Goal: Information Seeking & Learning: Learn about a topic

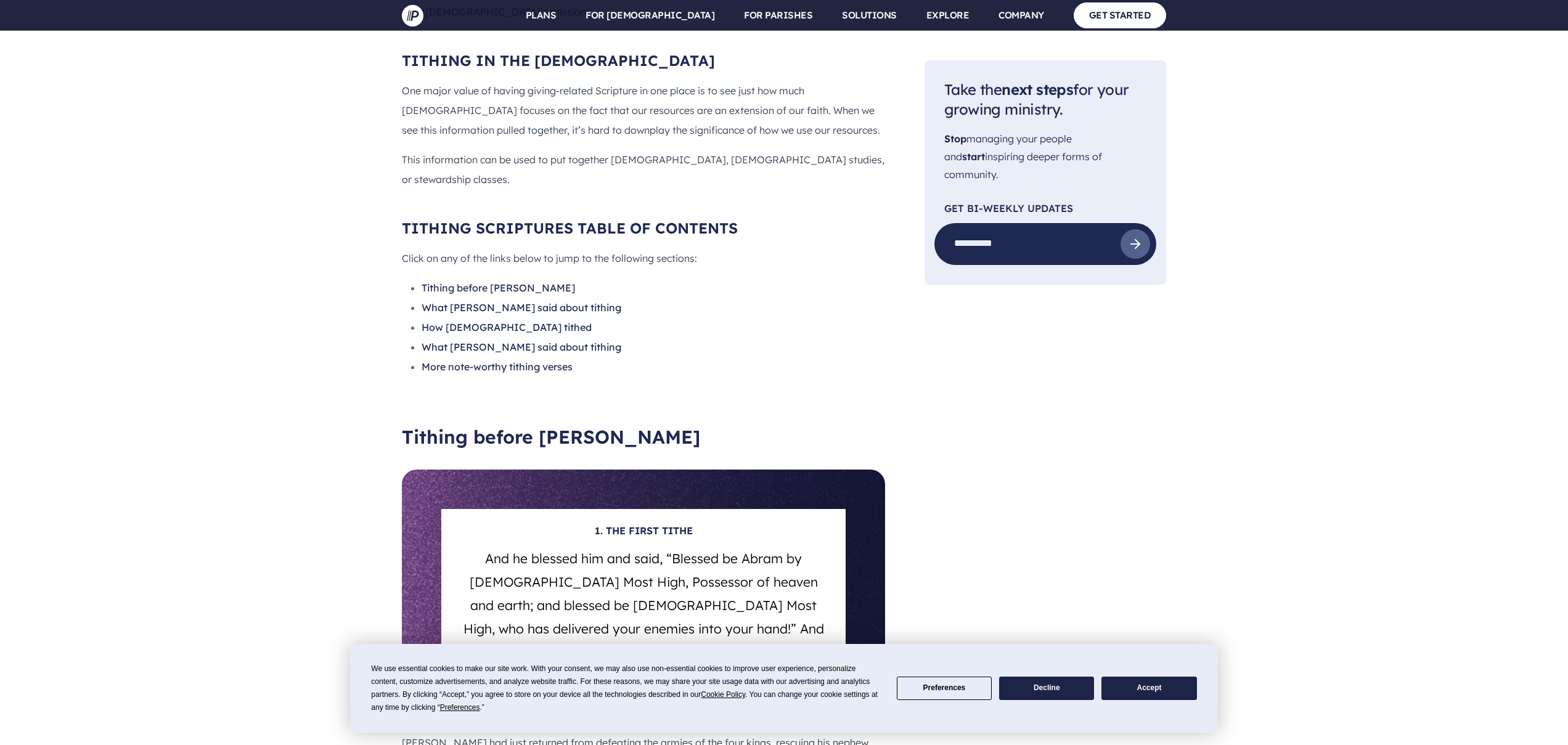
scroll to position [2085, 0]
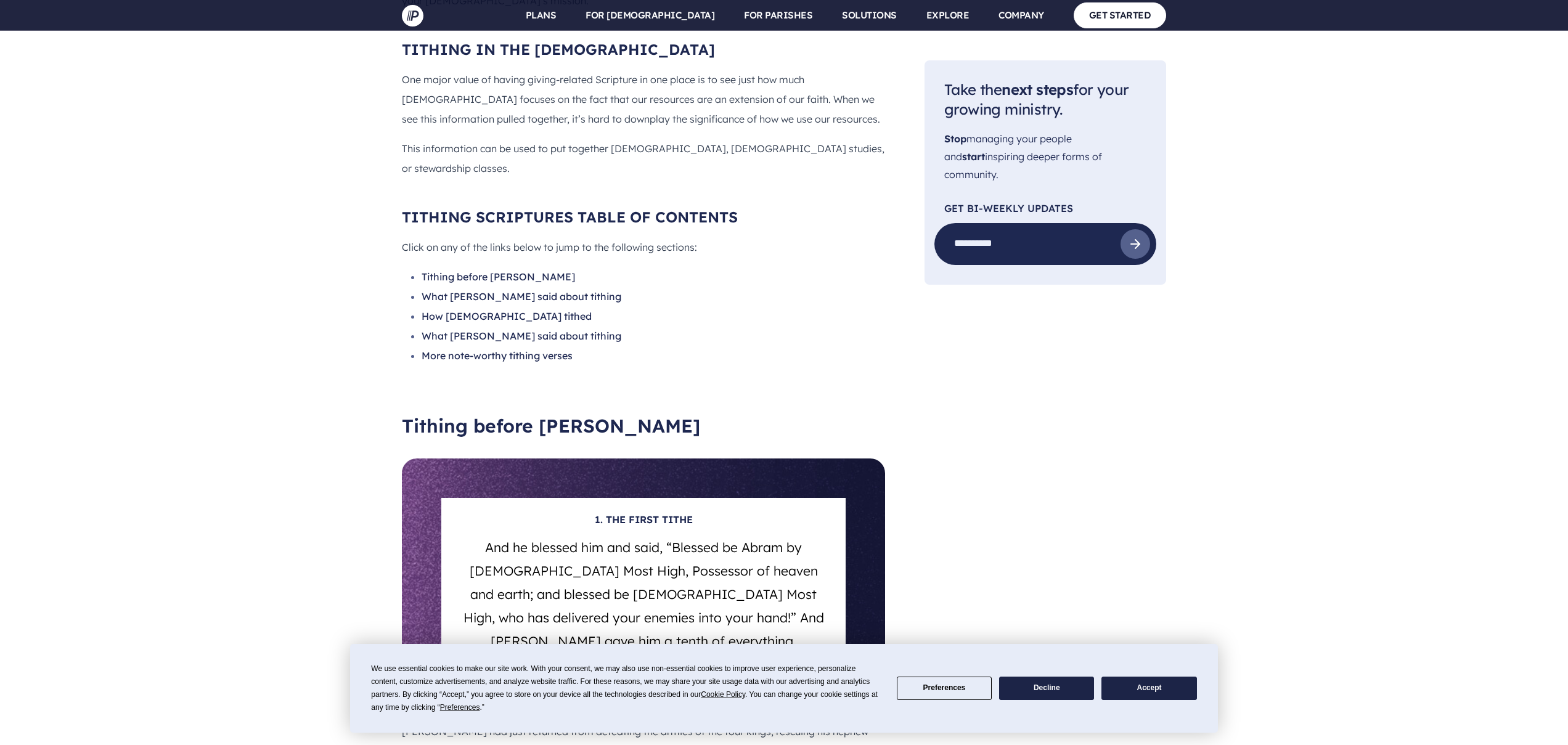
drag, startPoint x: 608, startPoint y: 477, endPoint x: 679, endPoint y: 475, distance: 71.0
click at [679, 673] on h6 "(GEN. 14:19–20)" at bounding box center [643, 693] width 405 height 40
copy h6 "GEN. 14:19–20"
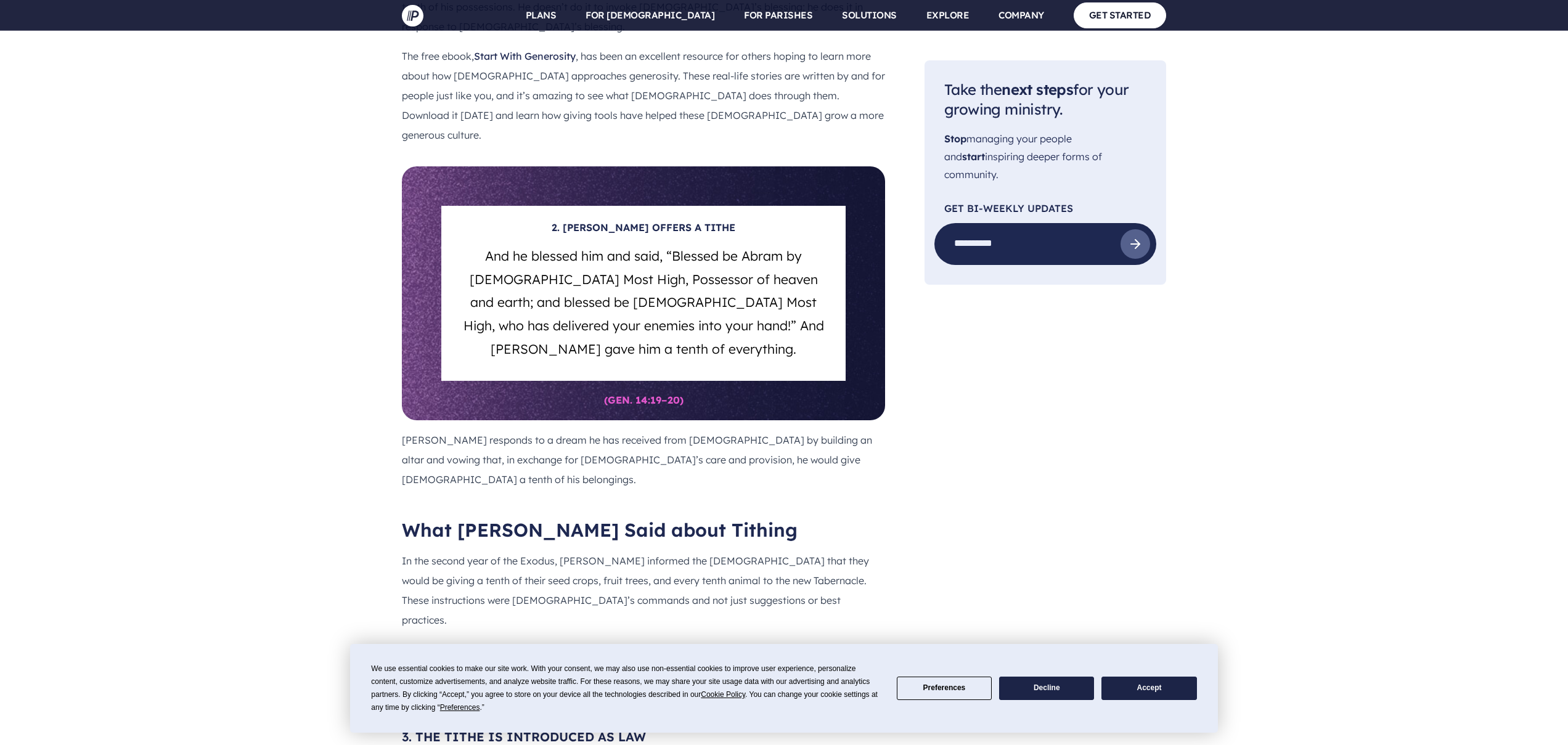
scroll to position [2996, 0]
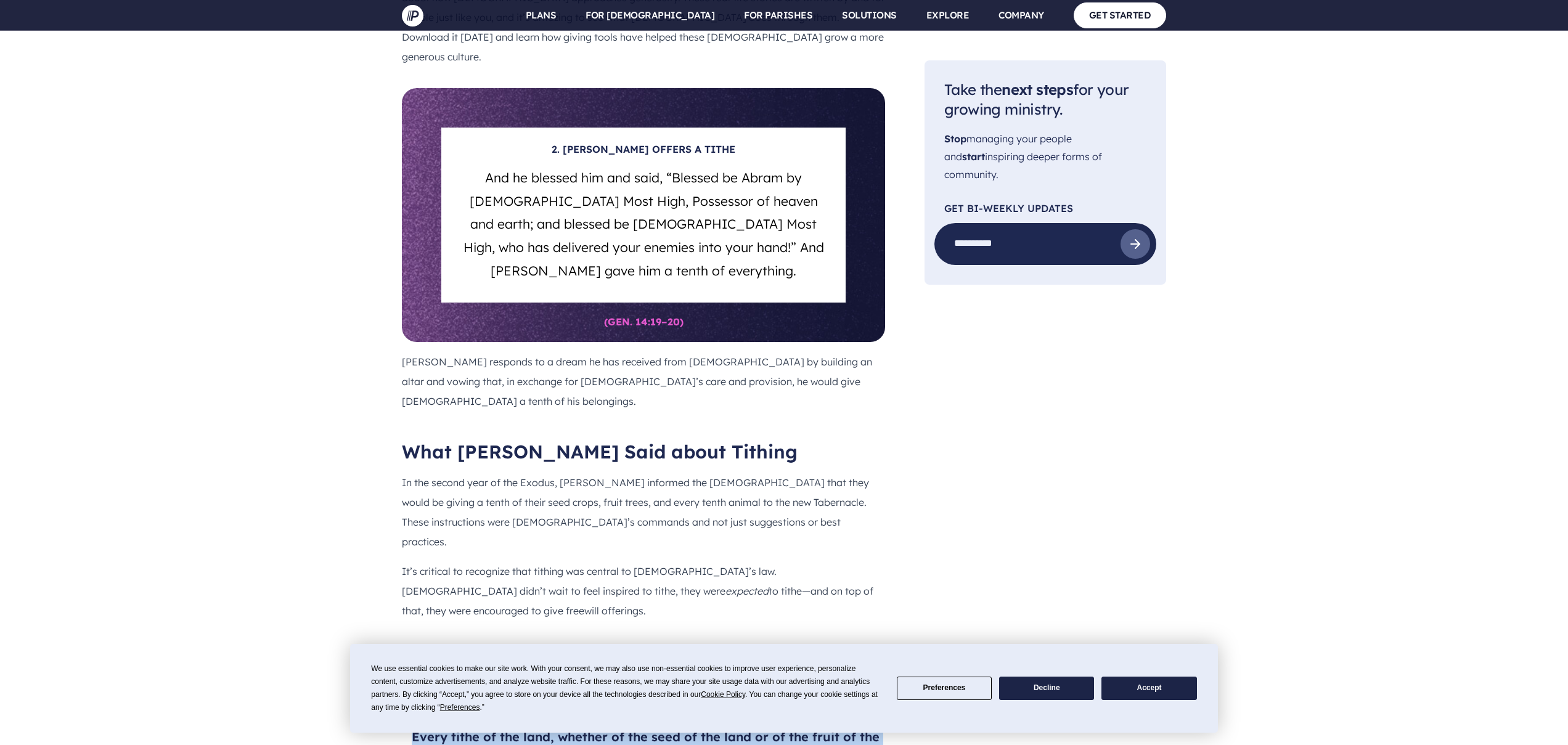
drag, startPoint x: 412, startPoint y: 378, endPoint x: 886, endPoint y: 474, distance: 483.6
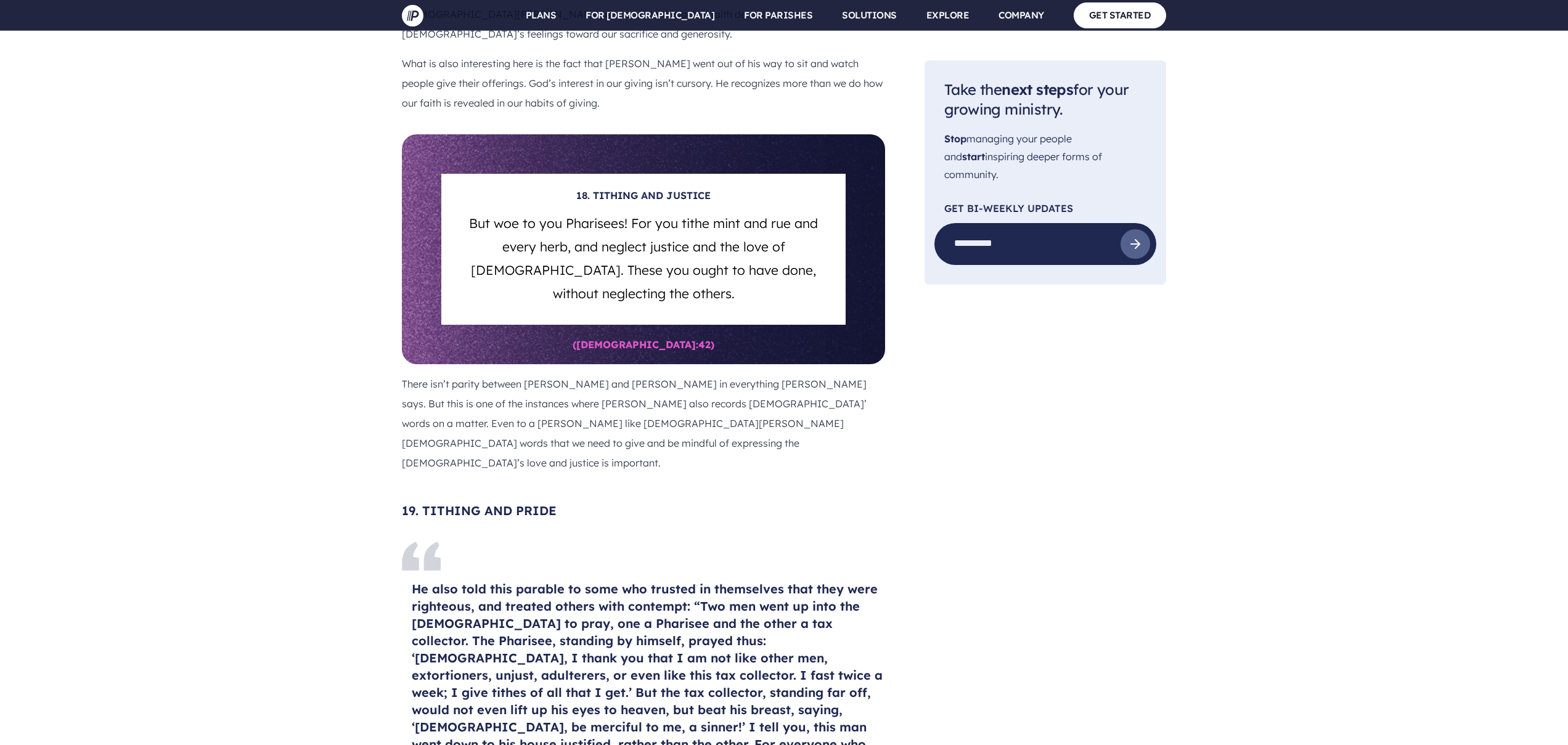
scroll to position [10193, 0]
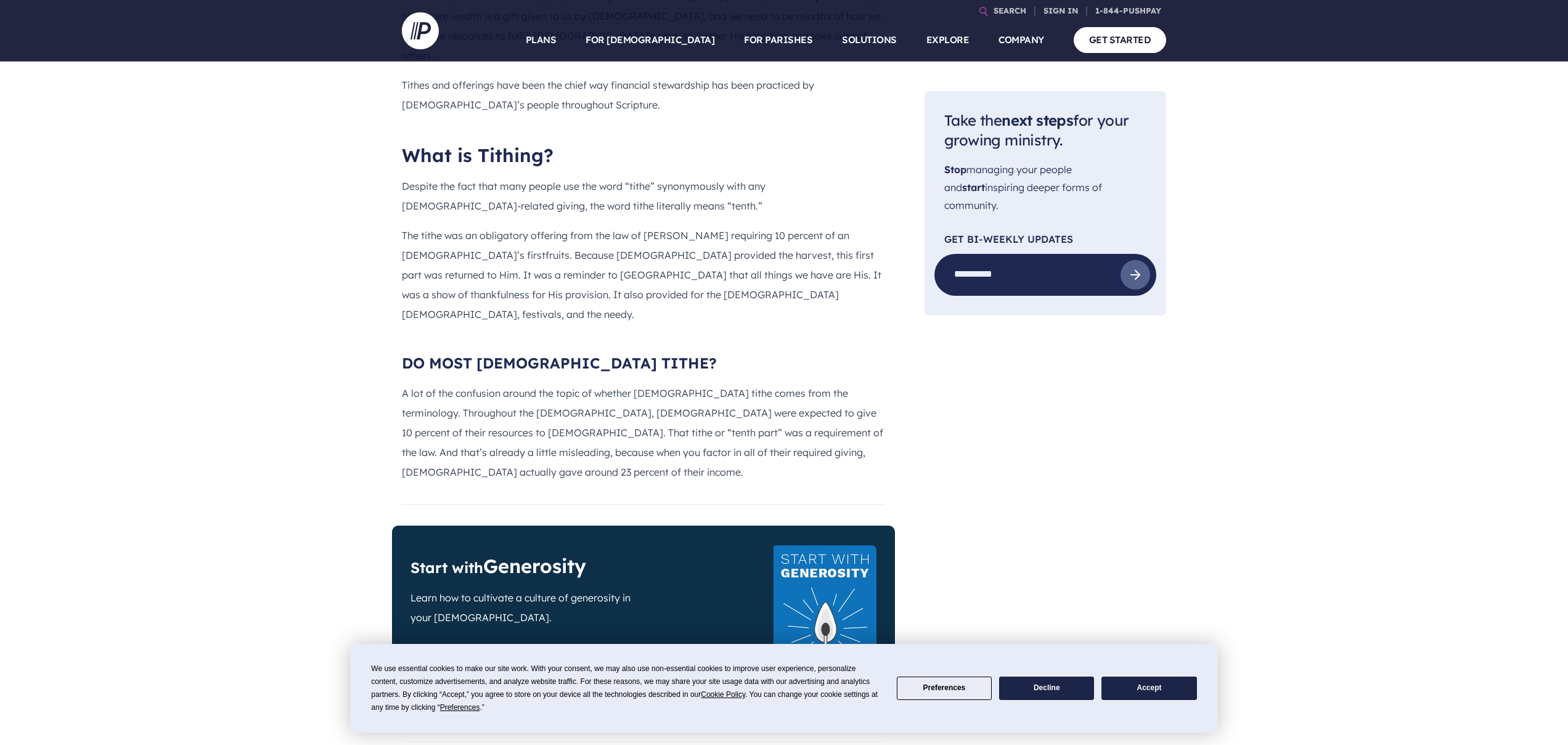
scroll to position [866, 0]
